Goal: Task Accomplishment & Management: Complete application form

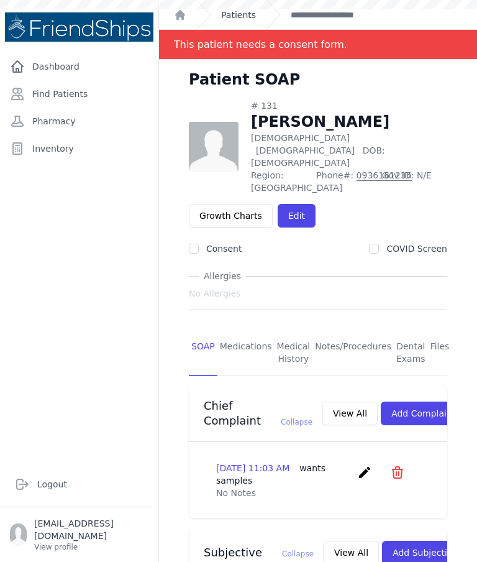
click at [239, 19] on link "Patients" at bounding box center [238, 15] width 35 height 12
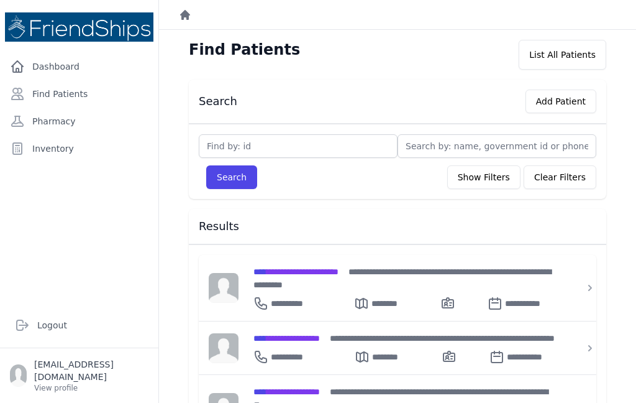
click at [188, 17] on icon "Breadcrumb" at bounding box center [185, 15] width 10 height 10
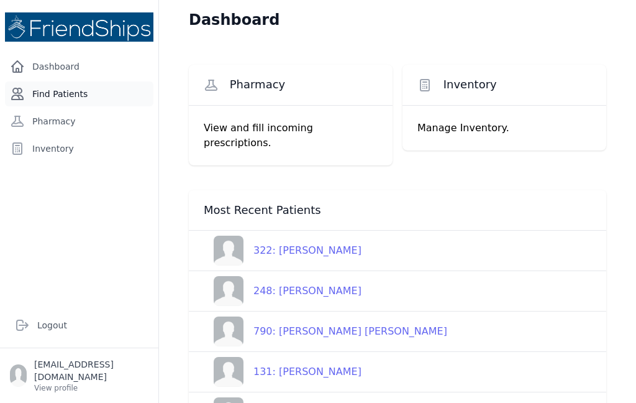
click at [75, 99] on link "Find Patients" at bounding box center [79, 93] width 148 height 25
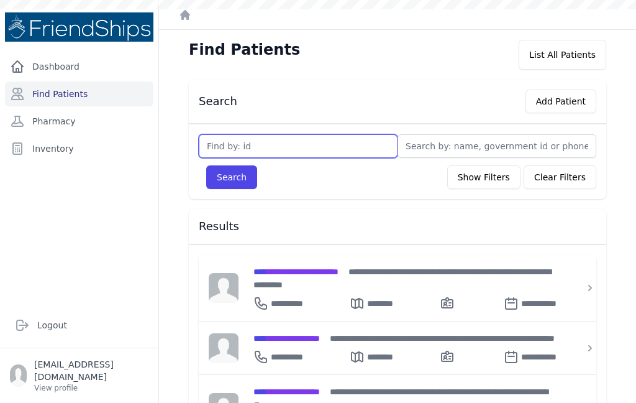
click at [322, 152] on input "text" at bounding box center [298, 146] width 199 height 24
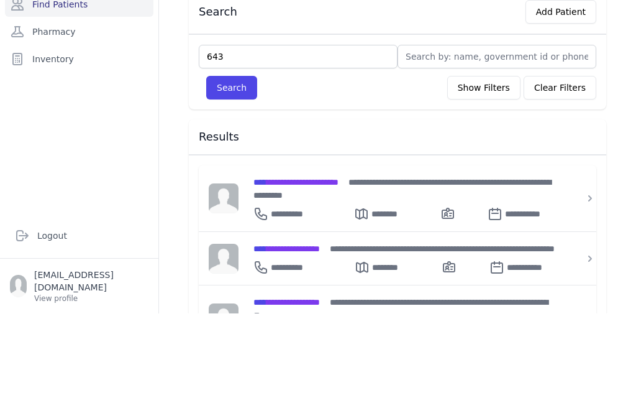
type input "643"
click at [232, 165] on button "Search" at bounding box center [231, 177] width 51 height 24
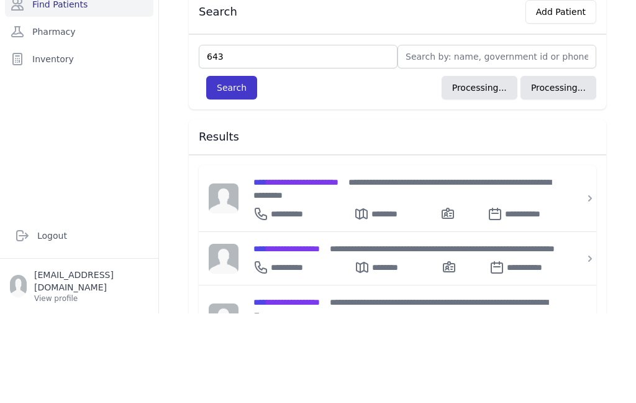
scroll to position [50, 0]
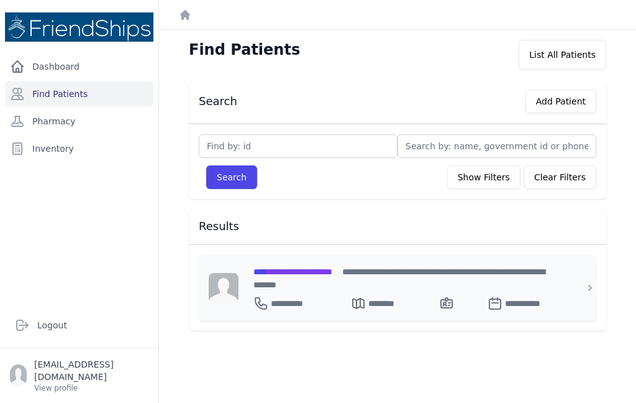
click at [301, 267] on span "**********" at bounding box center [292, 271] width 79 height 9
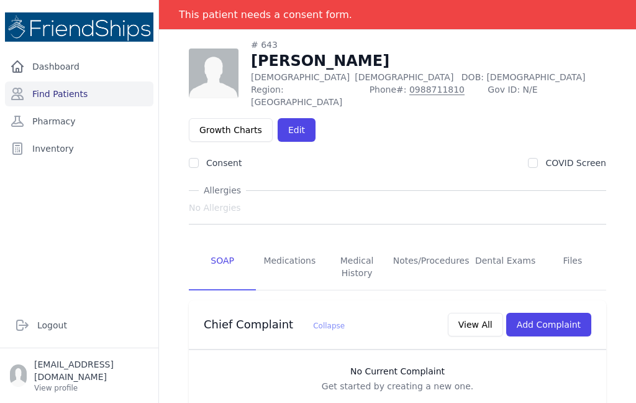
scroll to position [46, 0]
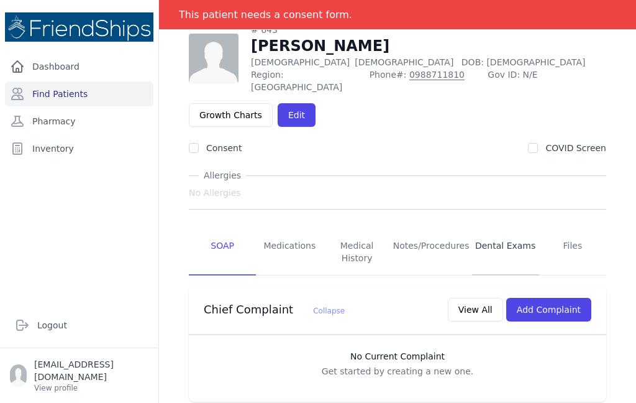
click at [503, 229] on link "Dental Exams" at bounding box center [505, 252] width 67 height 46
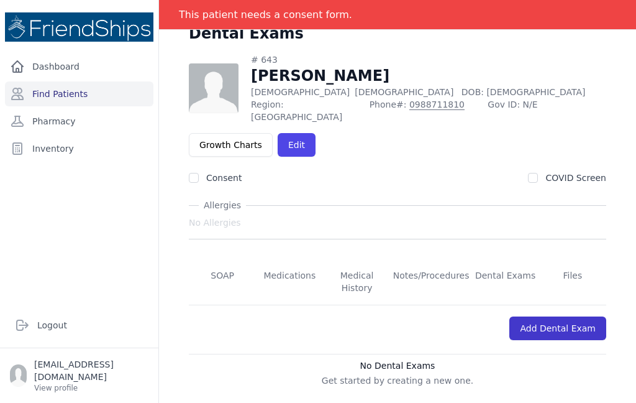
click at [563, 316] on link "Add Dental Exam" at bounding box center [557, 328] width 97 height 24
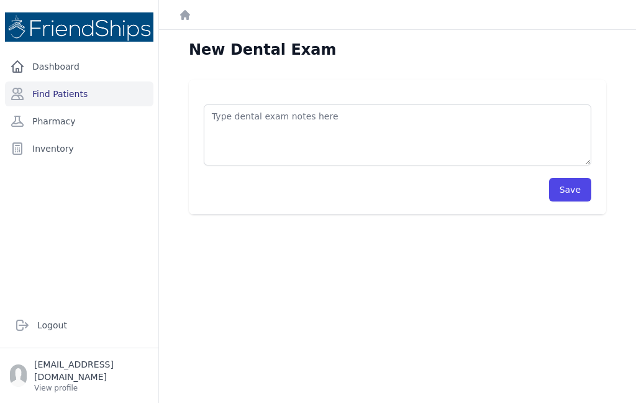
click at [370, 104] on textarea at bounding box center [398, 134] width 388 height 61
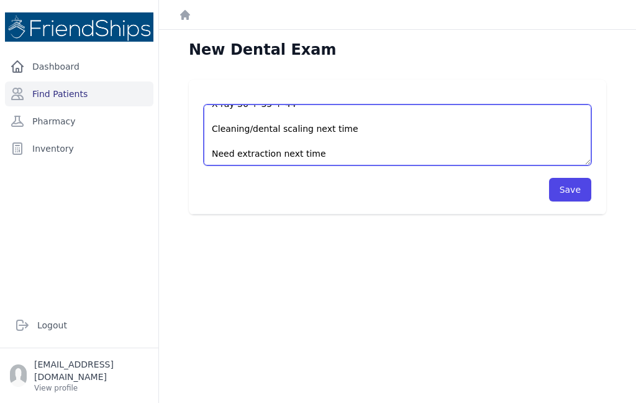
scroll to position [12, 0]
type textarea "X-ray 36 + 35 + 44 Cleaning/dental scaling next time Need extraction next time"
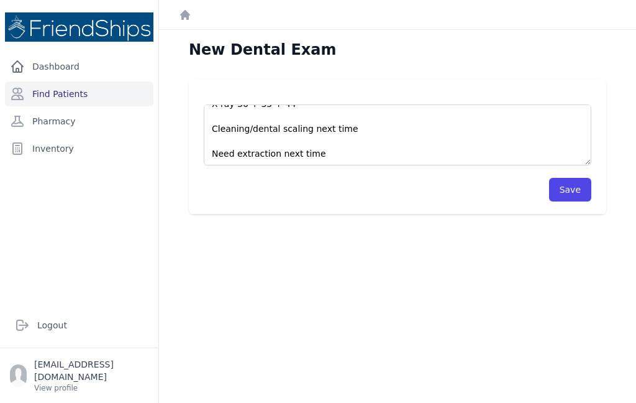
click at [616, 80] on div "X-ray 36 + 35 + 44 Cleaning/dental scaling next time Need extraction next time …" at bounding box center [397, 147] width 457 height 135
click at [576, 178] on button "Save" at bounding box center [570, 190] width 42 height 24
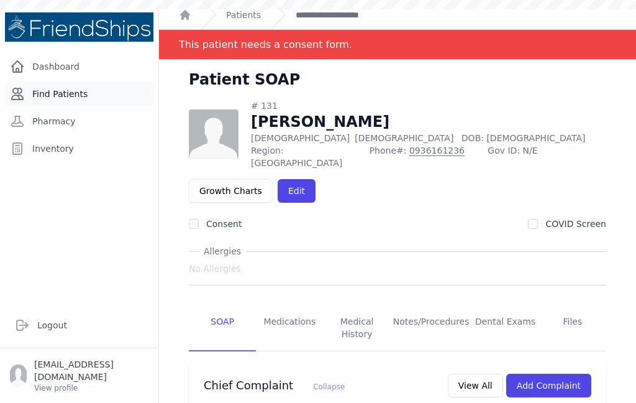
click at [47, 95] on link "Find Patients" at bounding box center [79, 93] width 148 height 25
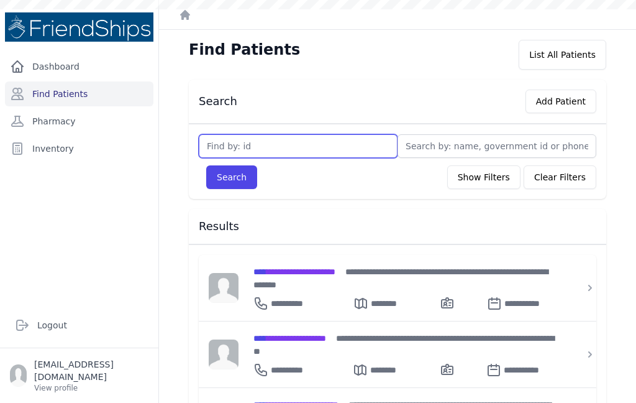
click at [299, 138] on input "text" at bounding box center [298, 146] width 199 height 24
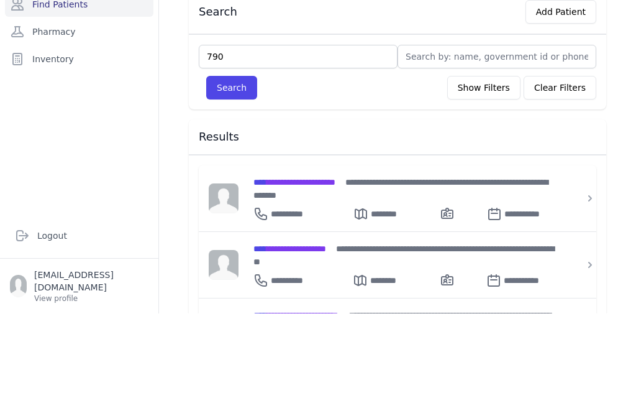
type input "790"
click at [376, 165] on div "Search Show Filters Clear Filters" at bounding box center [398, 177] width 398 height 24
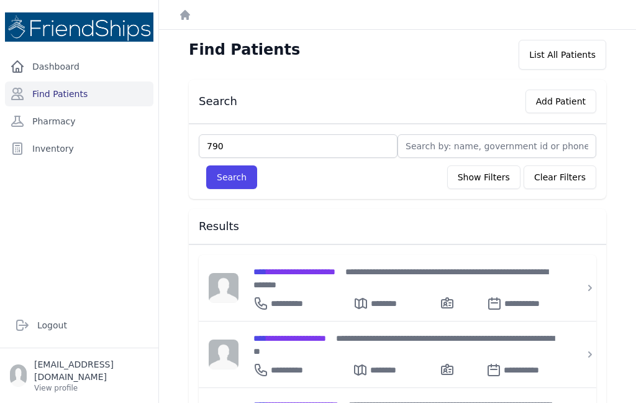
click at [206, 165] on div "Search Show Filters Clear Filters" at bounding box center [398, 177] width 398 height 24
click at [234, 165] on button "Search" at bounding box center [231, 177] width 51 height 24
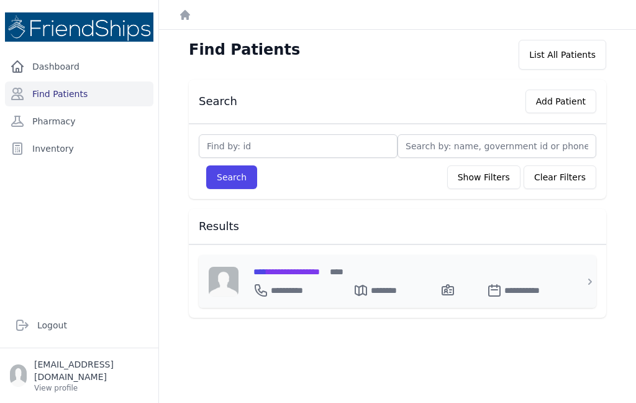
click at [309, 278] on div "**********" at bounding box center [404, 288] width 303 height 20
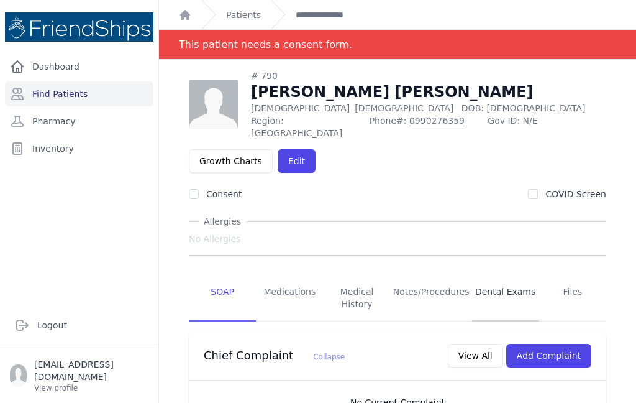
click at [511, 275] on link "Dental Exams" at bounding box center [505, 298] width 67 height 46
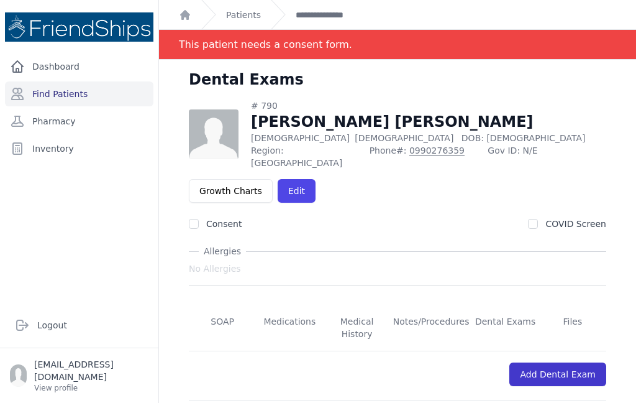
click at [564, 362] on link "Add Dental Exam" at bounding box center [557, 374] width 97 height 24
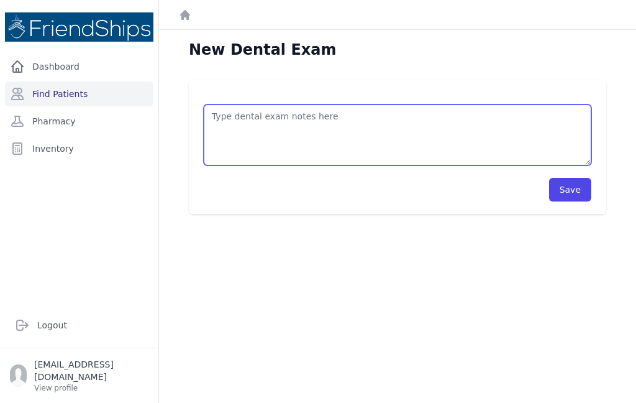
click at [327, 104] on textarea at bounding box center [398, 134] width 388 height 61
type textarea "X-ray and extraction of 44"
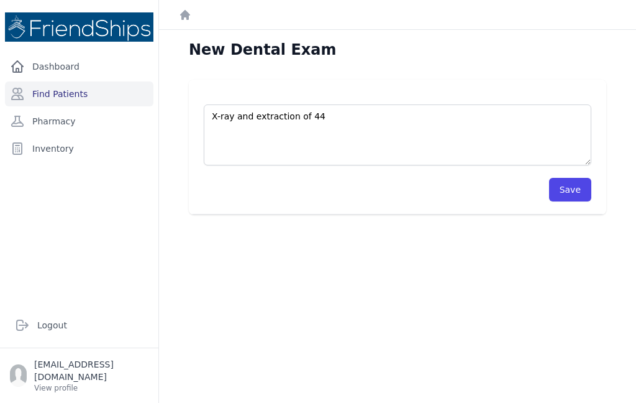
click at [616, 80] on div "X-ray and extraction of 44 Save" at bounding box center [397, 147] width 457 height 135
click at [580, 178] on button "Save" at bounding box center [570, 190] width 42 height 24
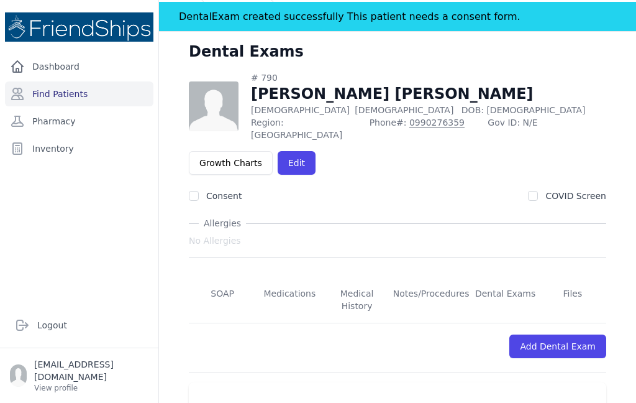
scroll to position [27, 0]
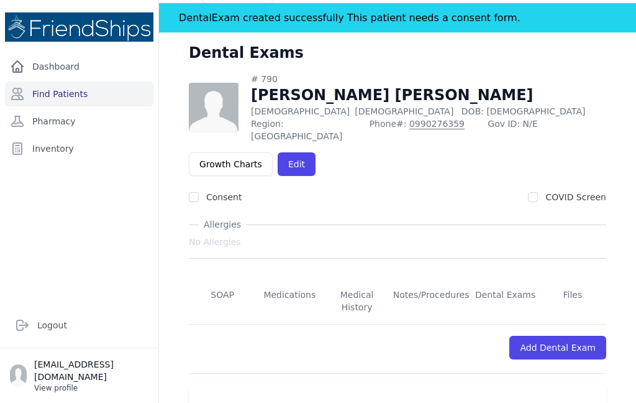
click at [74, 383] on p "View profile" at bounding box center [91, 388] width 114 height 10
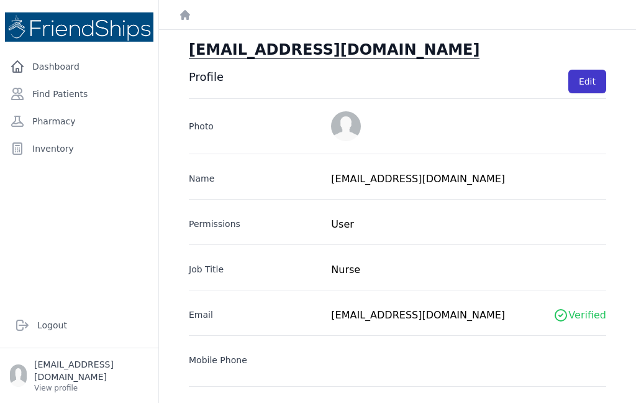
click at [592, 89] on button "Edit" at bounding box center [587, 82] width 38 height 24
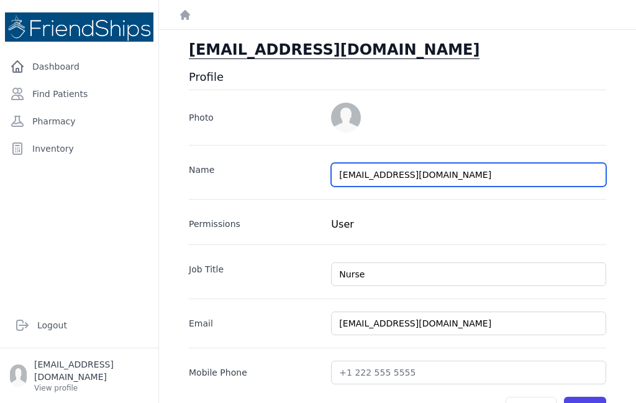
click at [391, 175] on input "[EMAIL_ADDRESS][DOMAIN_NAME]" at bounding box center [468, 175] width 275 height 24
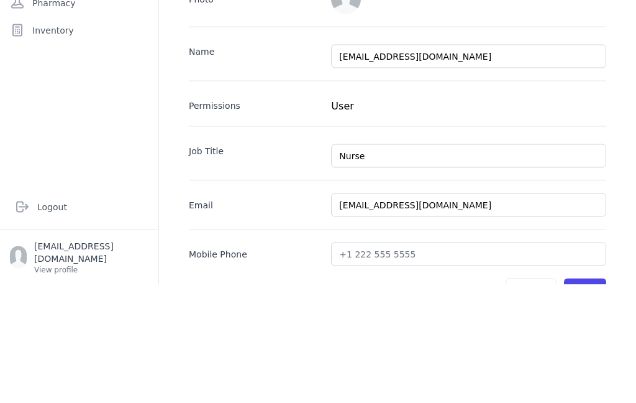
click at [396, 175] on div "Name caiamattea@gmail.com Permissions User Job Title Nurse Email caiamattea@gma…" at bounding box center [398, 264] width 418 height 239
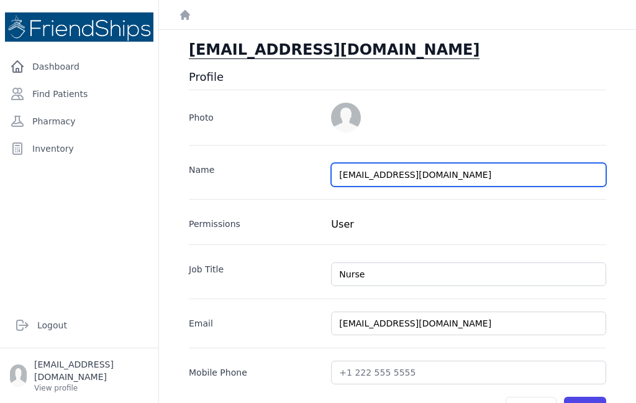
click at [396, 163] on input "[EMAIL_ADDRESS][DOMAIN_NAME]" at bounding box center [468, 175] width 275 height 24
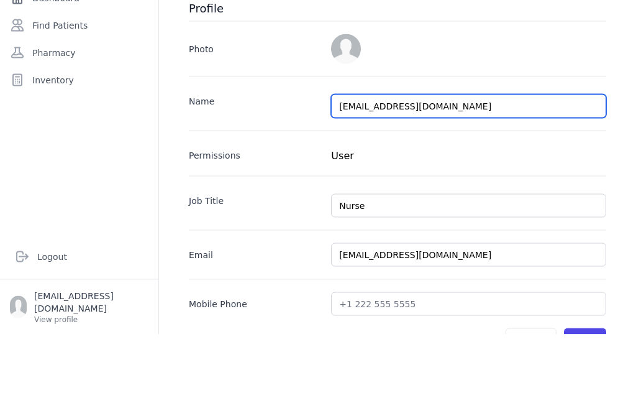
click at [440, 163] on input "caiamattea@gmail.com" at bounding box center [468, 175] width 275 height 24
click at [446, 163] on input "caiamattea@gmail.com" at bounding box center [468, 175] width 275 height 24
click at [442, 163] on input "caiamattea@gmail.com" at bounding box center [468, 175] width 275 height 24
type input "[PERSON_NAME]"
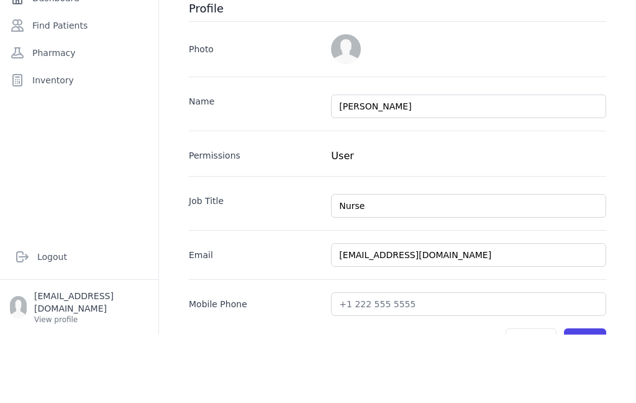
click at [611, 91] on div "Profile Photo Name Caia Shannon Permissions User Job Title Nurse Email caiamatt…" at bounding box center [397, 303] width 457 height 467
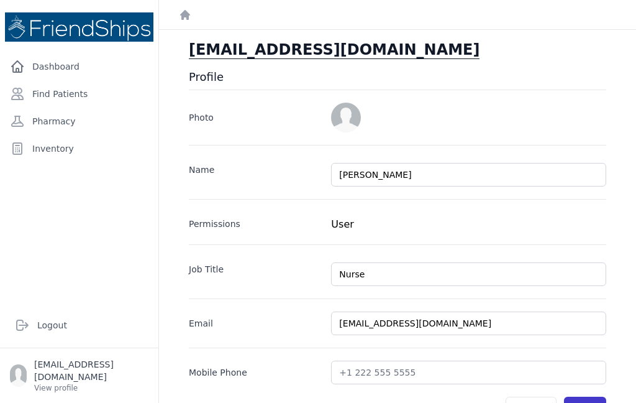
click at [588, 396] on button "Save" at bounding box center [585, 408] width 42 height 24
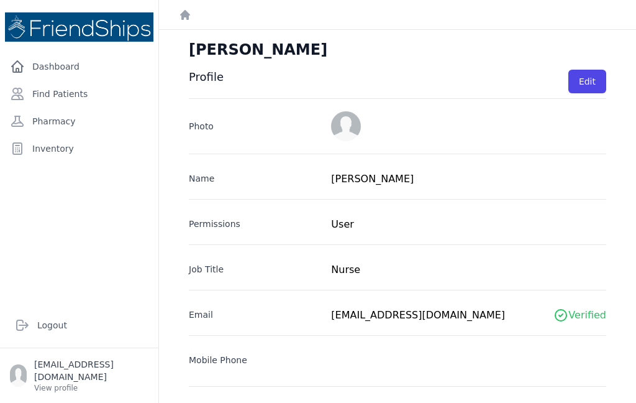
scroll to position [7, 0]
click at [79, 59] on link "Dashboard" at bounding box center [79, 66] width 148 height 25
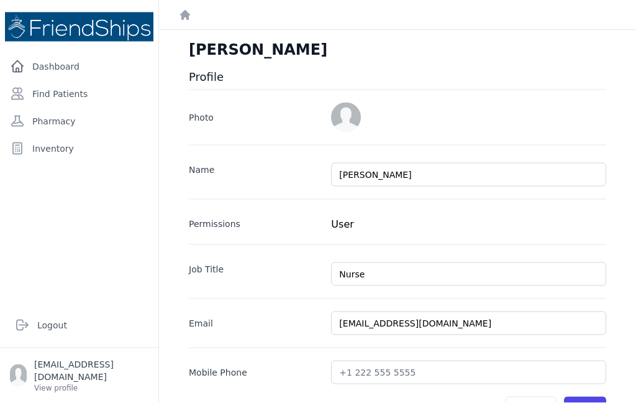
scroll to position [49, 0]
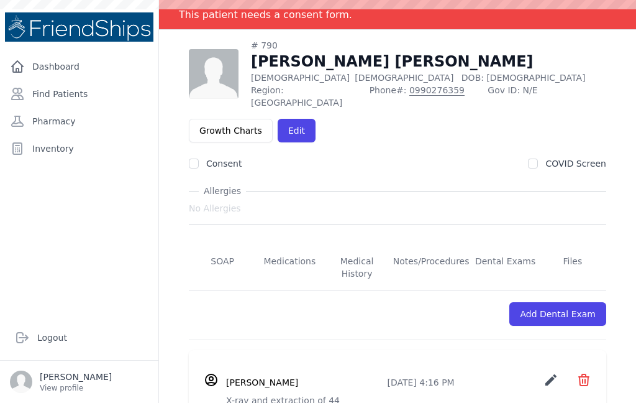
scroll to position [60, 0]
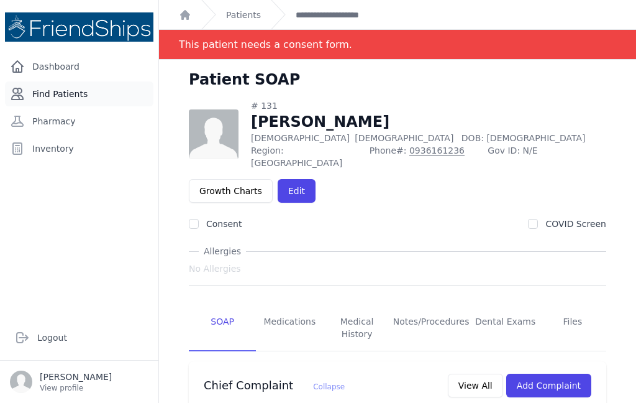
click at [60, 104] on link "Find Patients" at bounding box center [79, 93] width 148 height 25
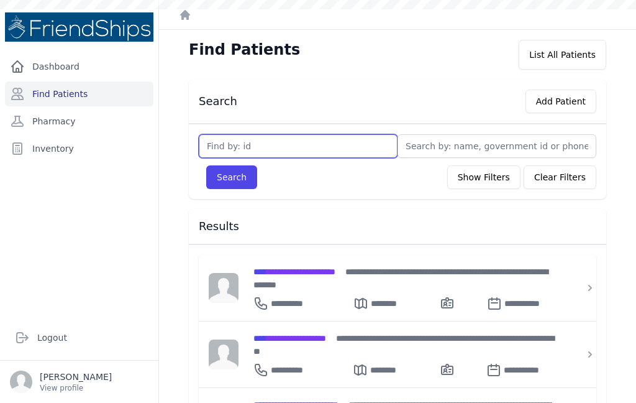
click at [283, 143] on input "text" at bounding box center [298, 146] width 199 height 24
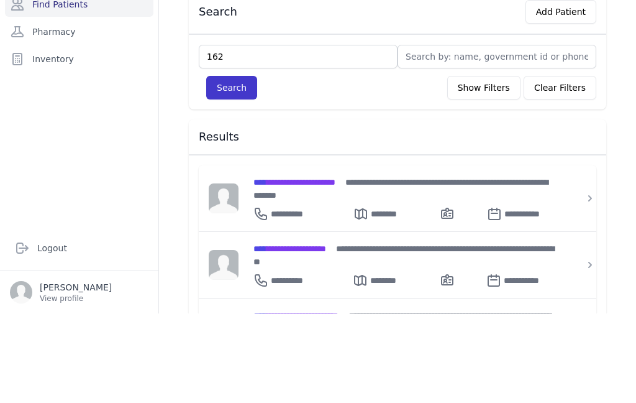
type input "162"
click at [230, 165] on button "Search" at bounding box center [231, 177] width 51 height 24
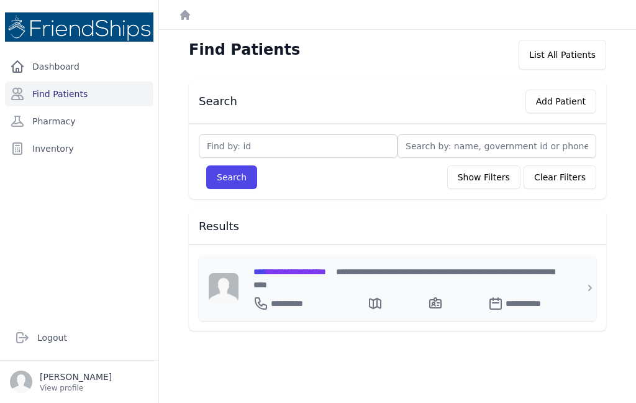
click at [292, 255] on div "**********" at bounding box center [405, 288] width 333 height 66
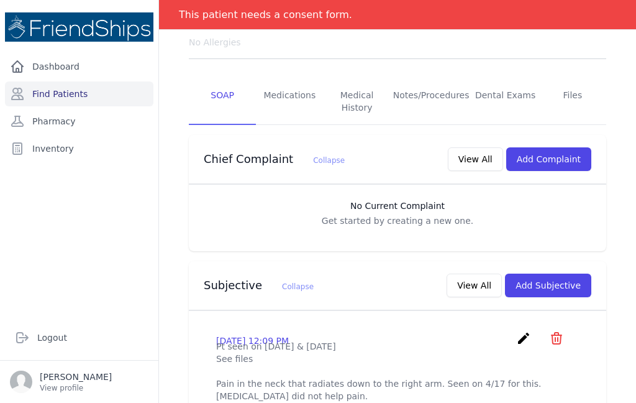
scroll to position [165, 0]
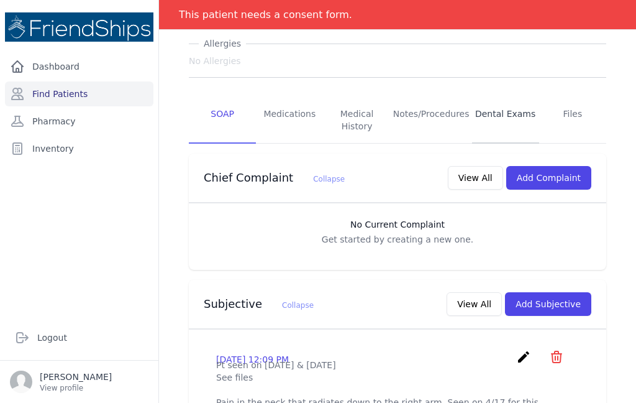
click at [501, 98] on link "Dental Exams" at bounding box center [505, 121] width 67 height 46
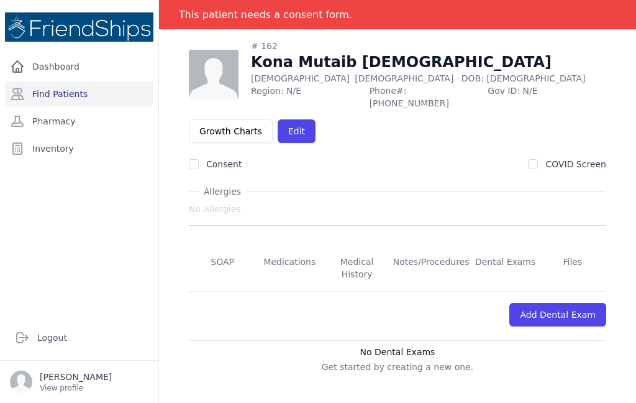
scroll to position [60, 0]
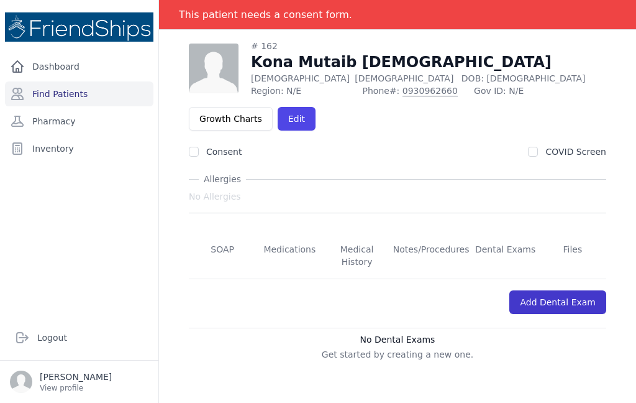
click at [567, 290] on link "Add Dental Exam" at bounding box center [557, 302] width 97 height 24
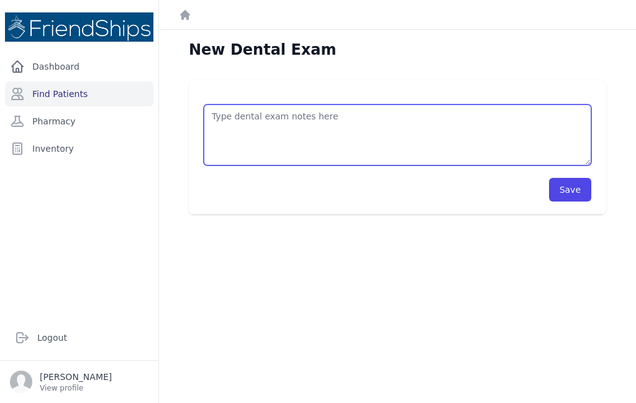
click at [411, 104] on textarea at bounding box center [398, 134] width 388 height 61
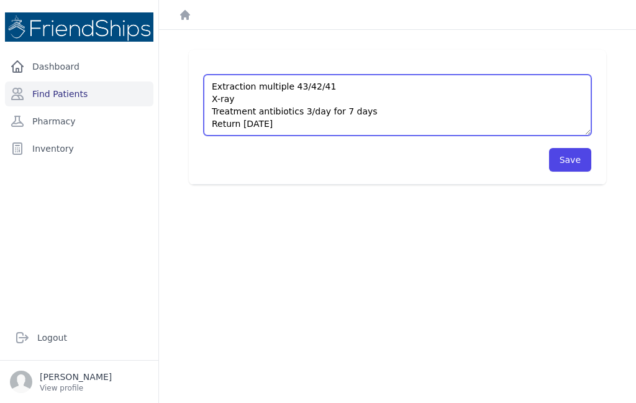
scroll to position [30, 0]
type textarea "Extraction multiple 43/42/41 X-ray Treatment antibiotics 3/day for 7 days Retur…"
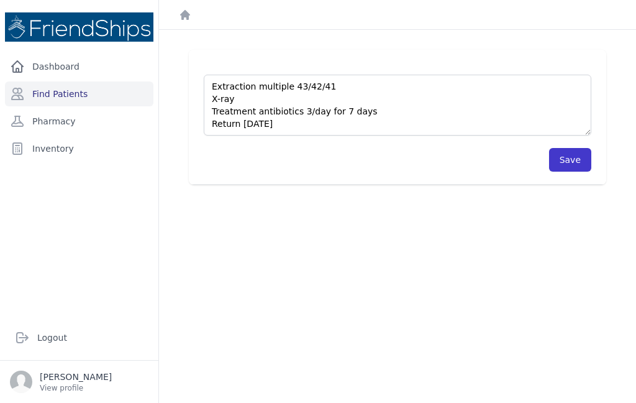
click at [571, 148] on button "Save" at bounding box center [570, 160] width 42 height 24
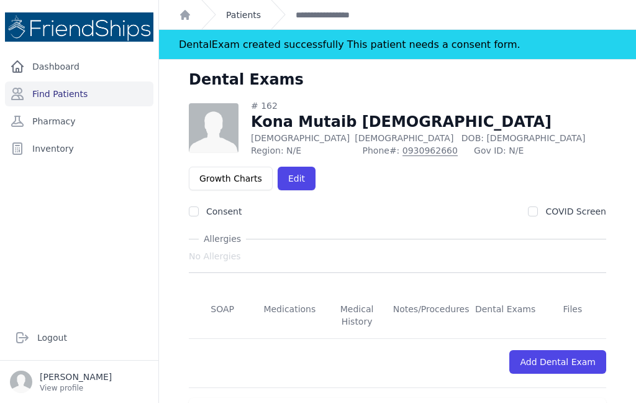
click at [244, 9] on link "Patients" at bounding box center [243, 15] width 35 height 12
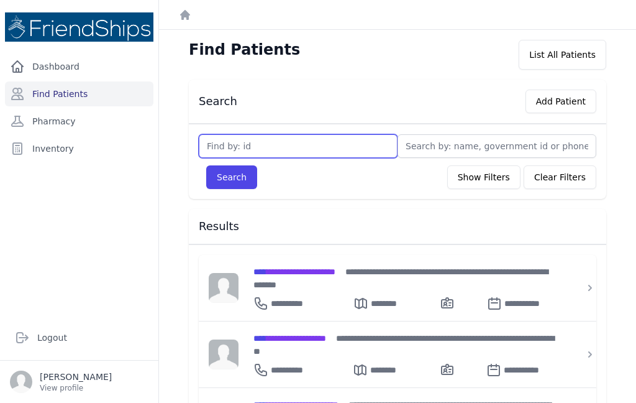
click at [298, 147] on input "text" at bounding box center [298, 146] width 199 height 24
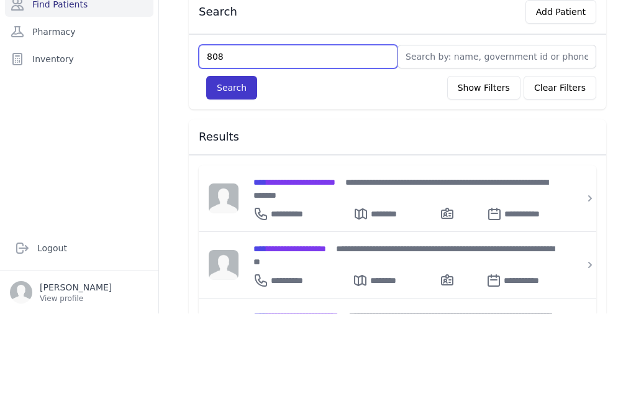
type input "808"
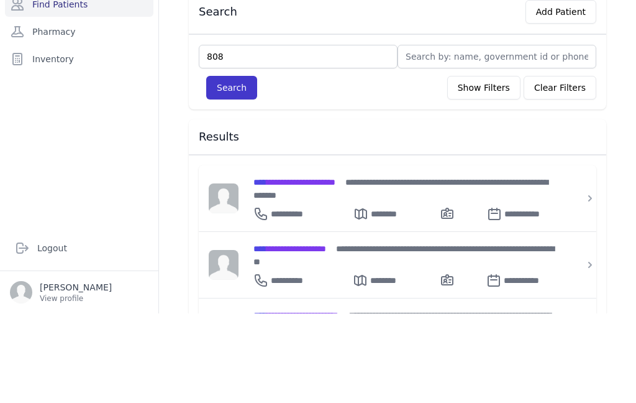
click at [226, 165] on button "Search" at bounding box center [231, 177] width 51 height 24
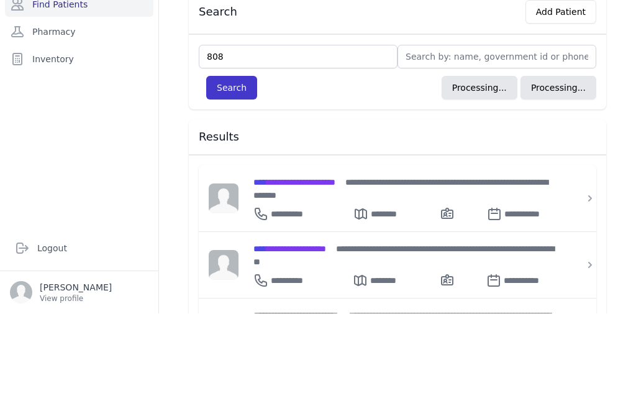
scroll to position [50, 0]
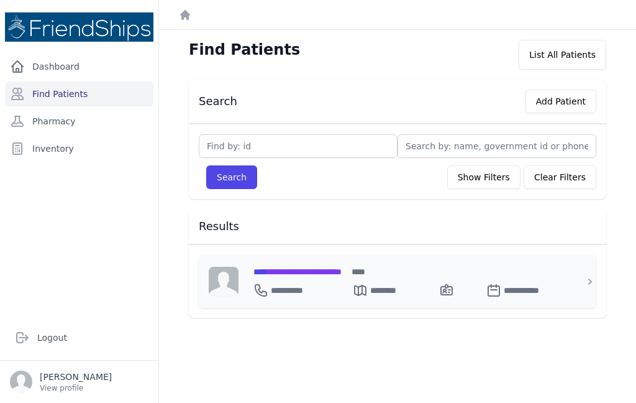
click at [342, 267] on span "**********" at bounding box center [297, 271] width 88 height 9
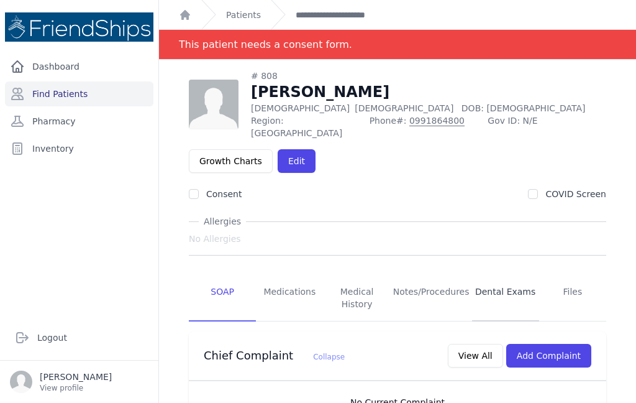
click at [503, 275] on link "Dental Exams" at bounding box center [505, 298] width 67 height 46
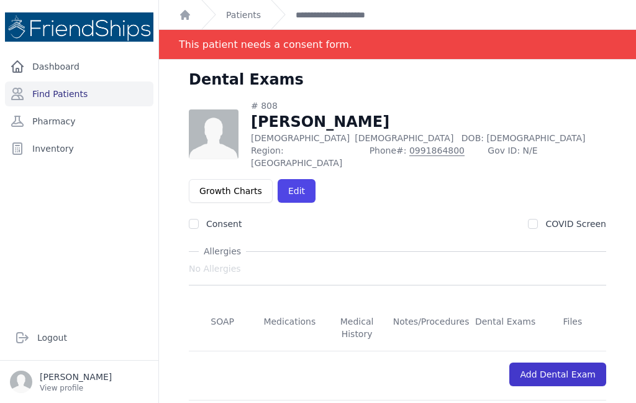
click at [571, 362] on link "Add Dental Exam" at bounding box center [557, 374] width 97 height 24
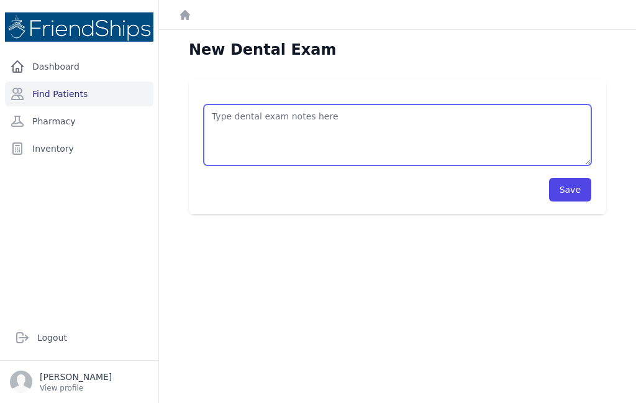
click at [397, 104] on textarea at bounding box center [398, 134] width 388 height 61
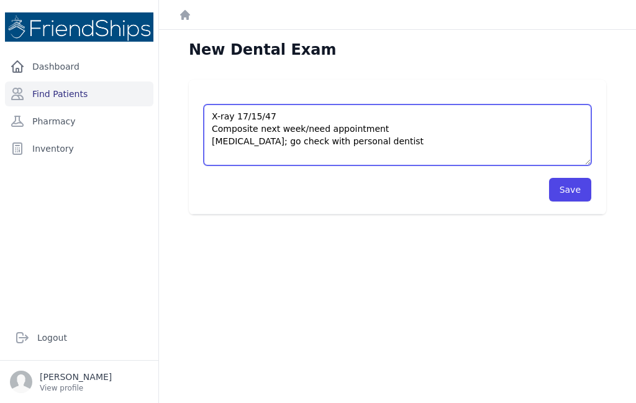
type textarea "X-ray 17/15/47 Composite next week/need appointment Abscess; go check with pers…"
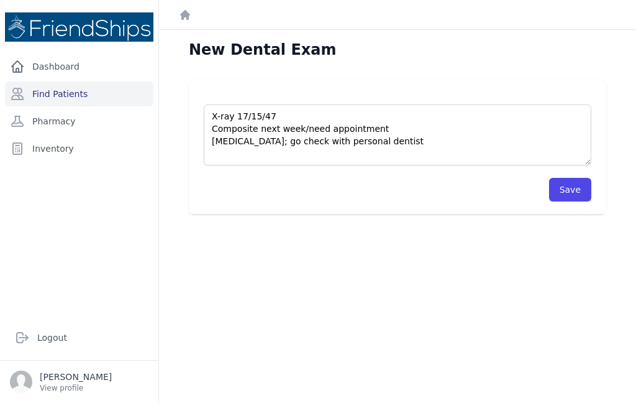
click at [621, 80] on div "X-ray 17/15/47 Composite next week/need appointment Abscess; go check with pers…" at bounding box center [397, 147] width 457 height 135
click at [569, 178] on button "Save" at bounding box center [570, 190] width 42 height 24
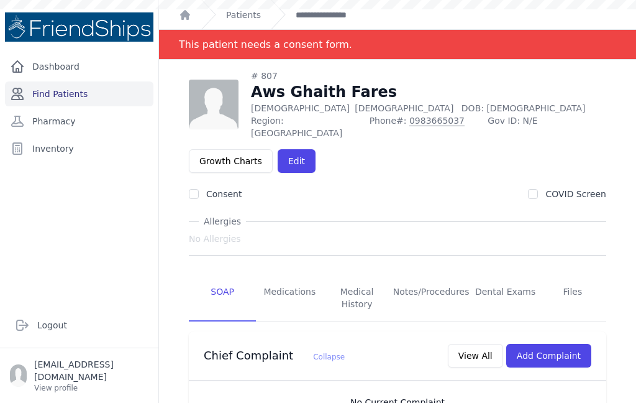
click at [83, 104] on link "Find Patients" at bounding box center [79, 93] width 148 height 25
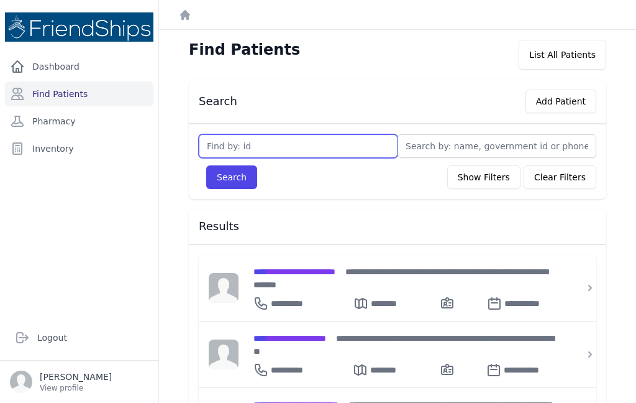
click at [331, 147] on input "text" at bounding box center [298, 146] width 199 height 24
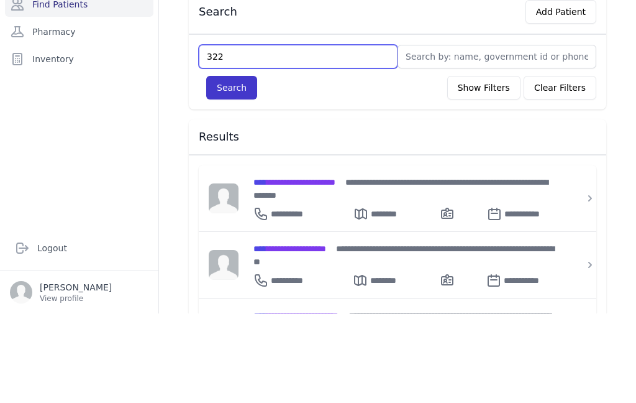
type input "322"
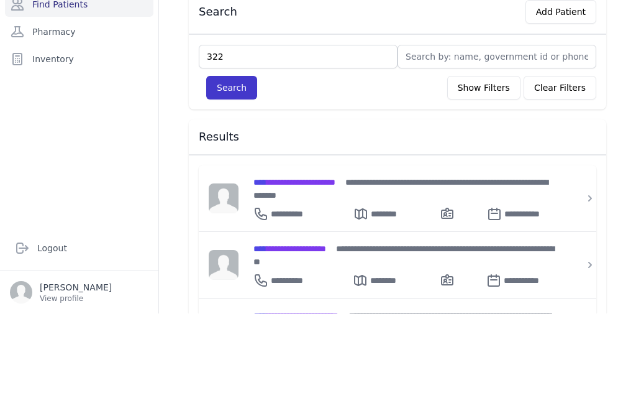
click at [233, 165] on button "Search" at bounding box center [231, 177] width 51 height 24
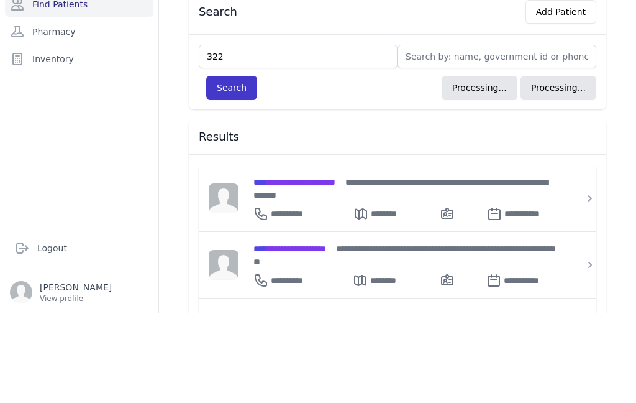
scroll to position [50, 0]
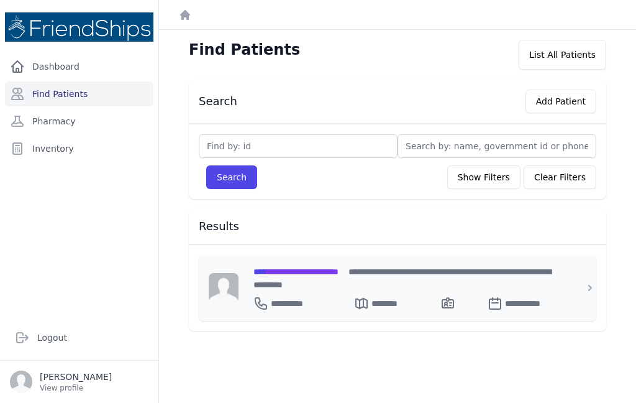
click at [333, 291] on div "**********" at bounding box center [404, 301] width 303 height 20
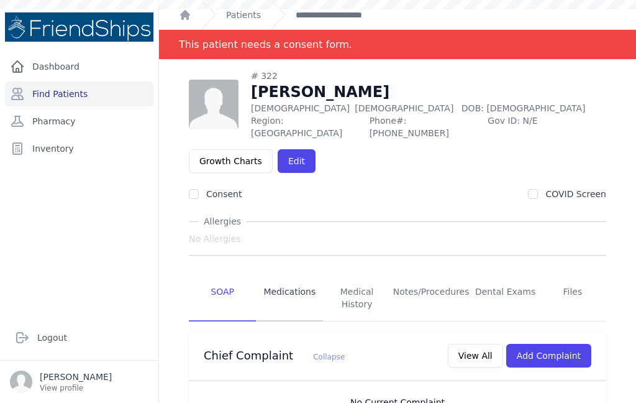
click at [314, 275] on link "Medications" at bounding box center [289, 298] width 67 height 46
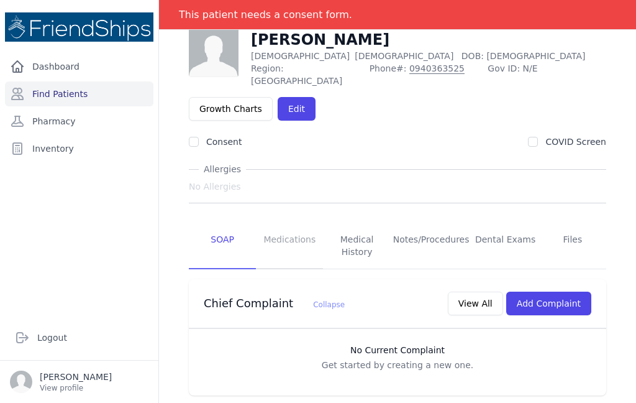
scroll to position [66, 0]
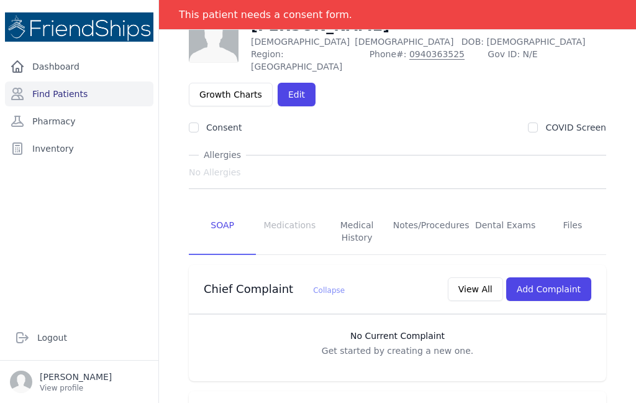
click at [223, 209] on link "SOAP" at bounding box center [222, 232] width 67 height 46
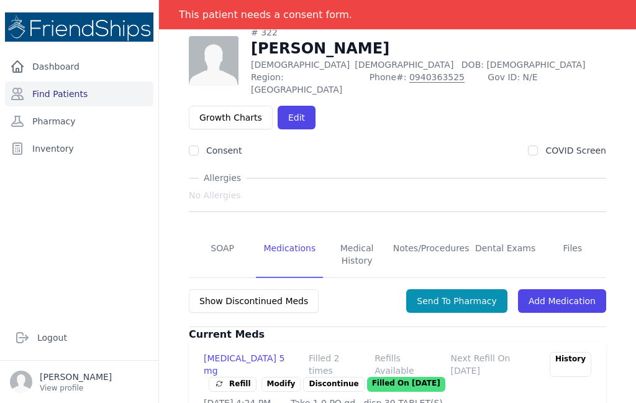
scroll to position [86, 0]
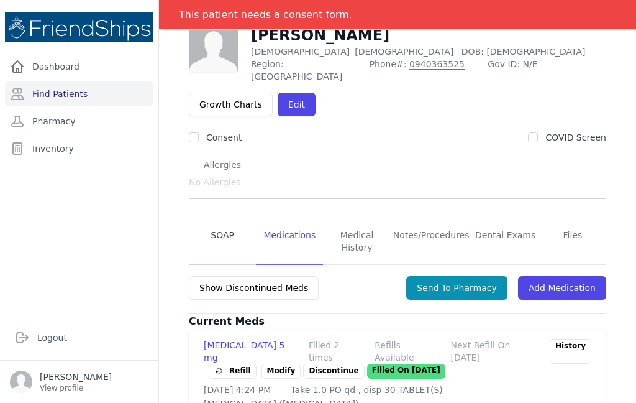
click at [225, 219] on link "SOAP" at bounding box center [222, 242] width 67 height 46
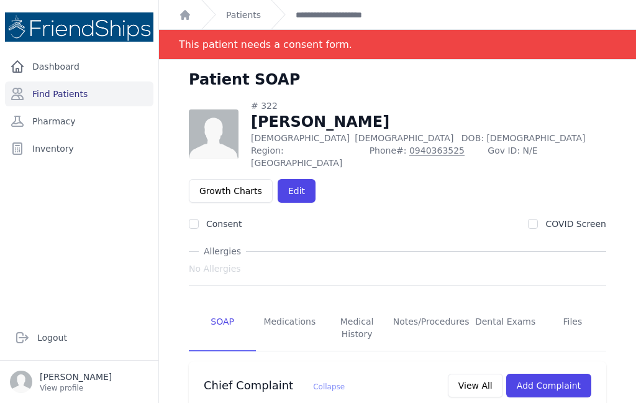
scroll to position [0, 0]
click at [511, 305] on link "Dental Exams" at bounding box center [505, 328] width 67 height 46
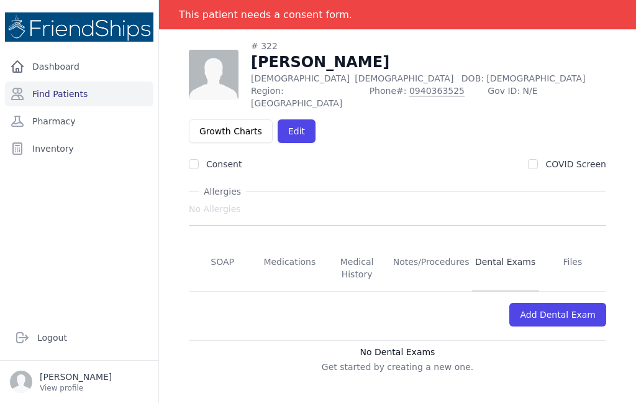
scroll to position [60, 0]
click at [544, 303] on link "Add Dental Exam" at bounding box center [557, 315] width 97 height 24
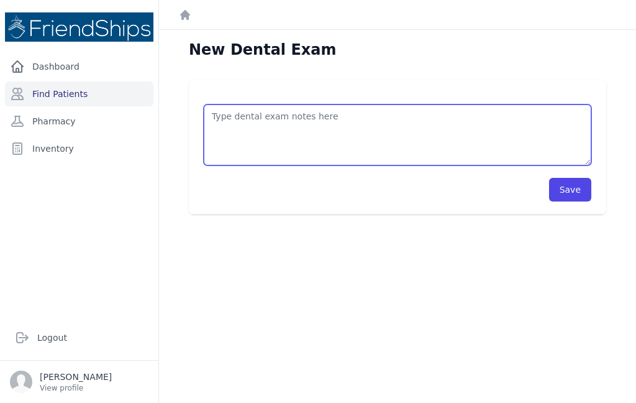
click at [424, 104] on textarea at bounding box center [398, 134] width 388 height 61
click at [298, 104] on textarea "Cleaning and resealment" at bounding box center [398, 134] width 388 height 61
click at [302, 104] on textarea "Cleaning and resealment" at bounding box center [398, 134] width 388 height 61
click at [358, 104] on textarea "Cleaning and resealment" at bounding box center [398, 134] width 388 height 61
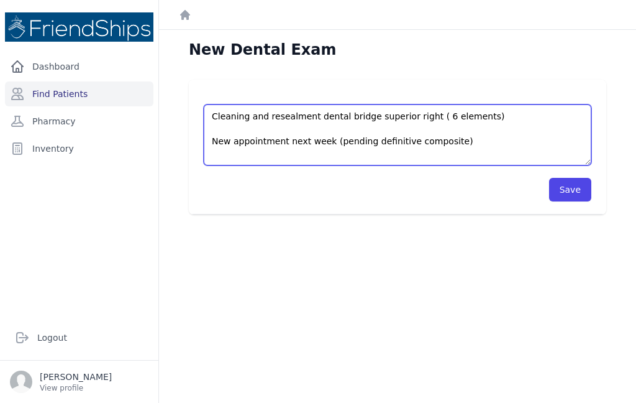
type textarea "Cleaning and resealment dental bridge superior right ( 6 elements) New appointm…"
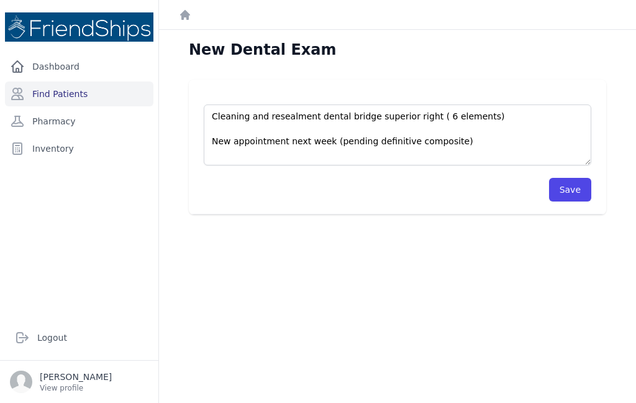
click at [616, 80] on div "Cleaning and resealment dental bridge superior right ( 6 elements) New appointm…" at bounding box center [397, 147] width 457 height 135
click at [575, 178] on button "Save" at bounding box center [570, 190] width 42 height 24
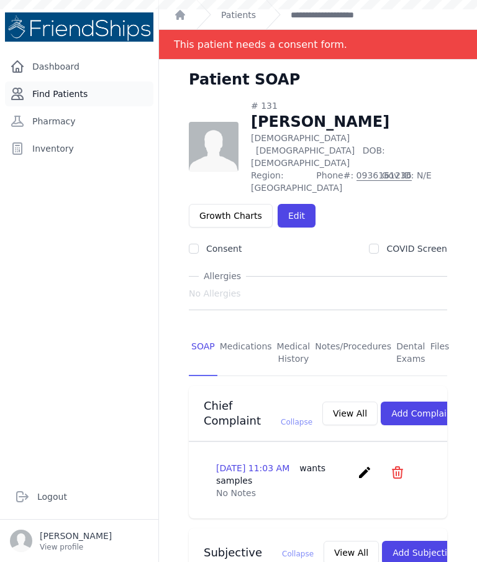
click at [52, 96] on link "Find Patients" at bounding box center [79, 93] width 148 height 25
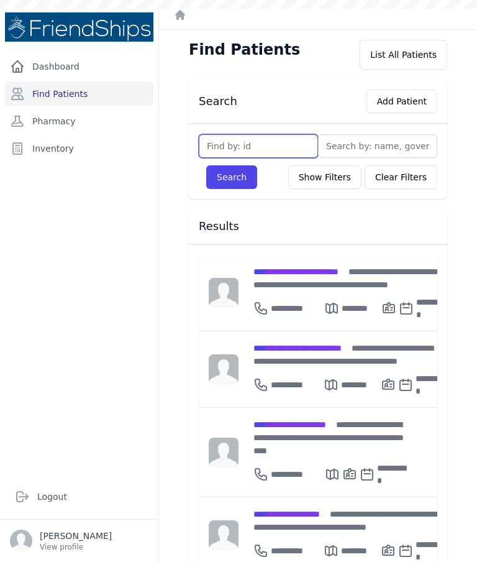
click at [265, 156] on input "text" at bounding box center [258, 146] width 119 height 24
type input "643"
click at [231, 177] on button "Search" at bounding box center [231, 177] width 51 height 24
